Goal: Task Accomplishment & Management: Complete application form

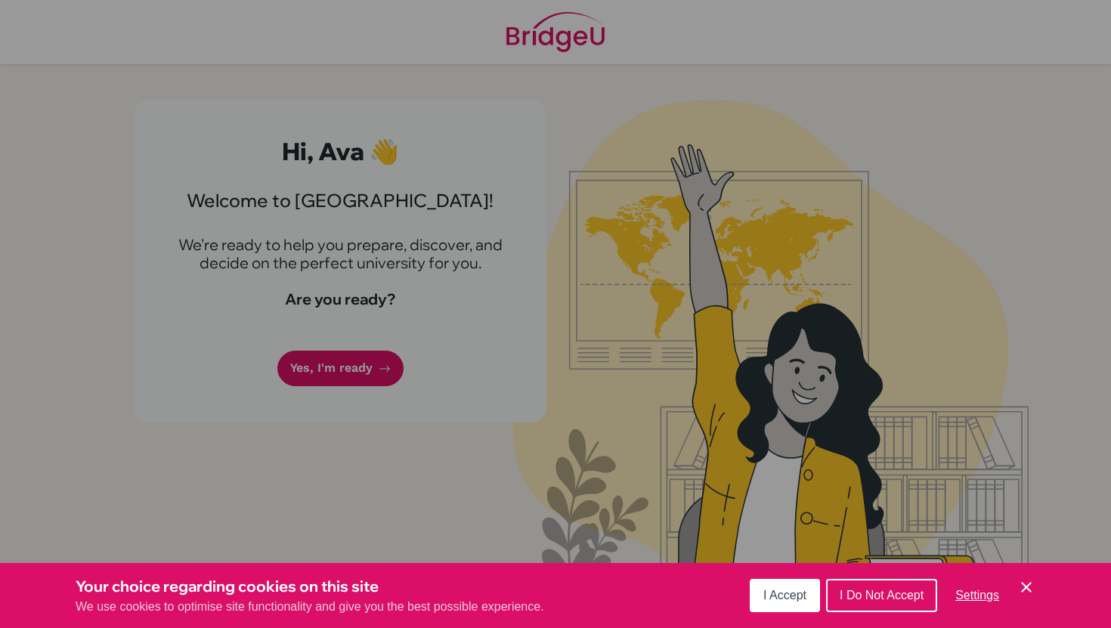
click at [647, 323] on div "Cookie Preferences" at bounding box center [555, 314] width 1111 height 628
click at [800, 592] on span "I Accept" at bounding box center [784, 595] width 43 height 13
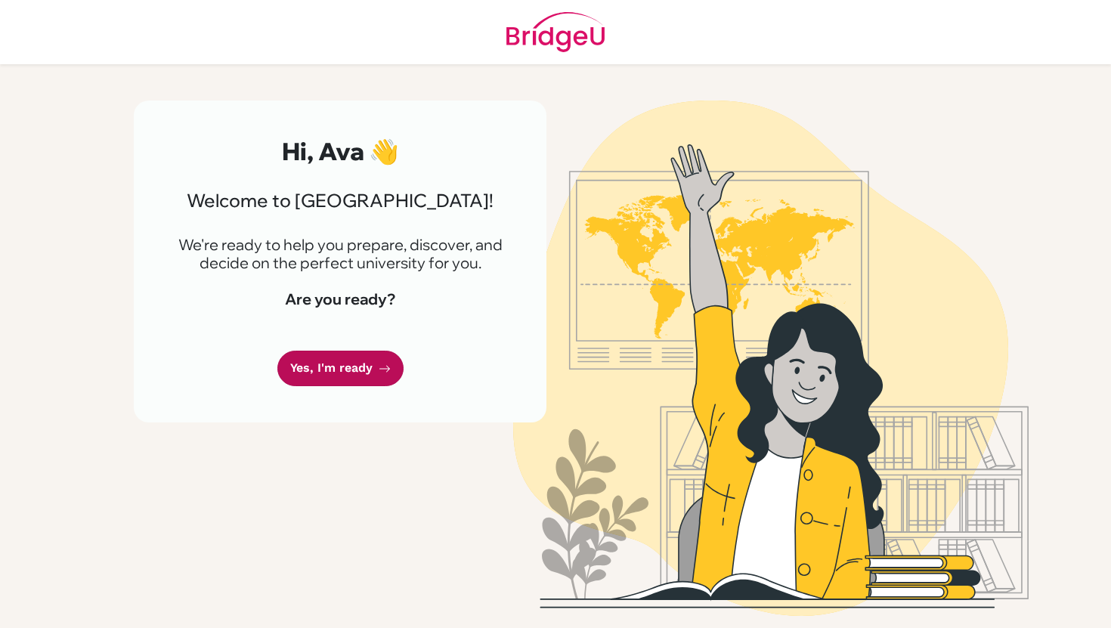
click at [344, 381] on link "Yes, I'm ready" at bounding box center [340, 369] width 126 height 36
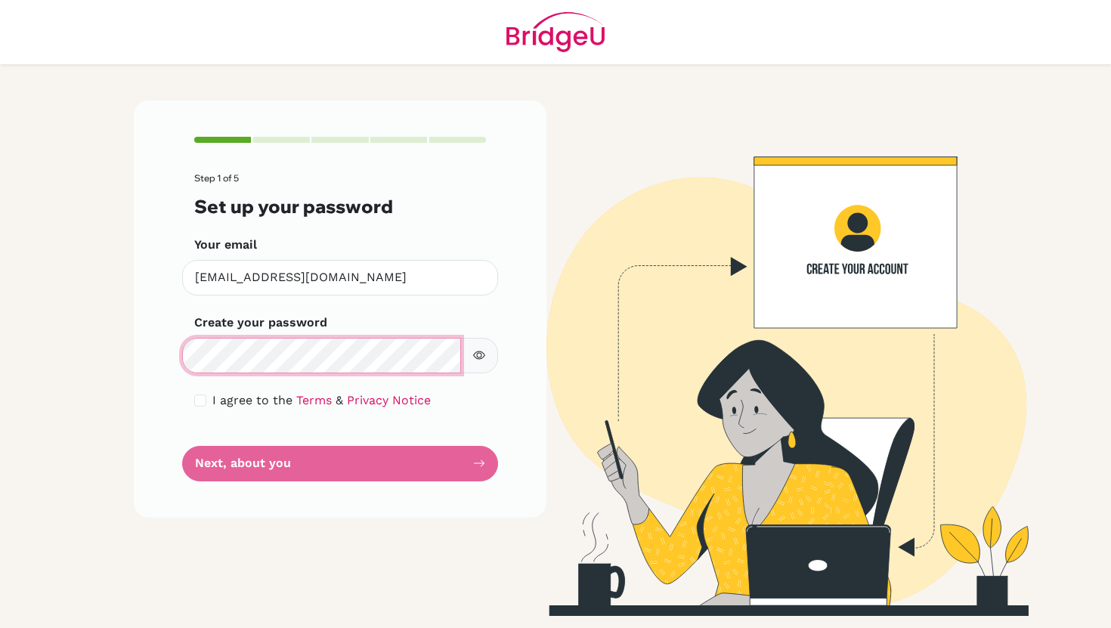
click at [165, 359] on div "Step 1 of 5 Set up your password Your email [EMAIL_ADDRESS][DOMAIN_NAME] Invali…" at bounding box center [340, 308] width 413 height 416
click at [484, 361] on icon "button" at bounding box center [479, 355] width 12 height 12
click at [196, 400] on input "checkbox" at bounding box center [200, 400] width 12 height 12
checkbox input "true"
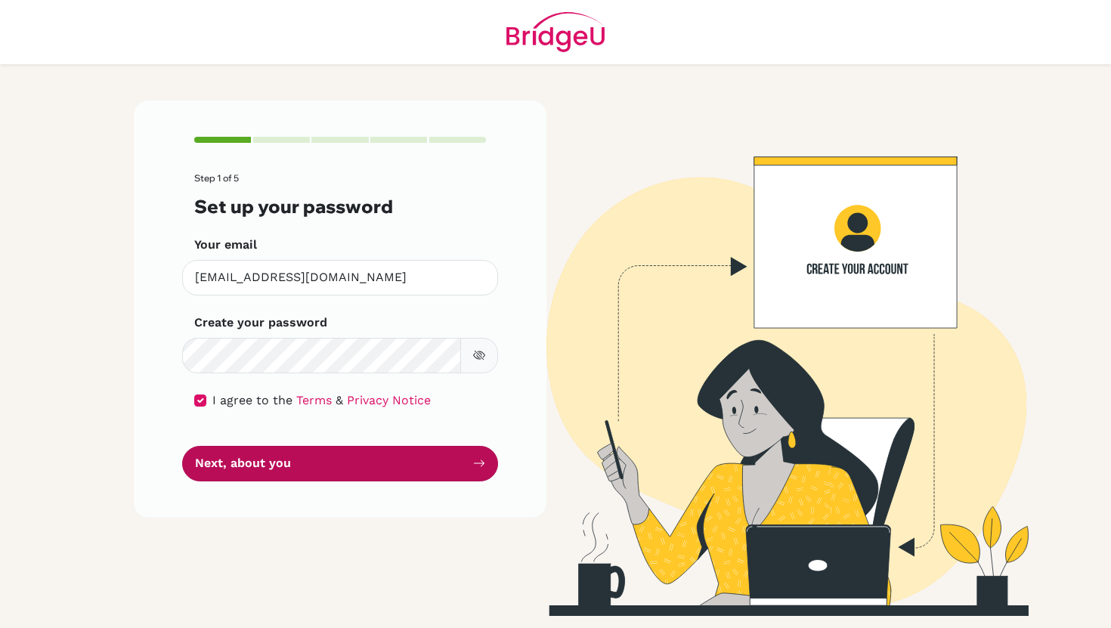
click at [240, 463] on button "Next, about you" at bounding box center [340, 464] width 316 height 36
